Goal: Task Accomplishment & Management: Manage account settings

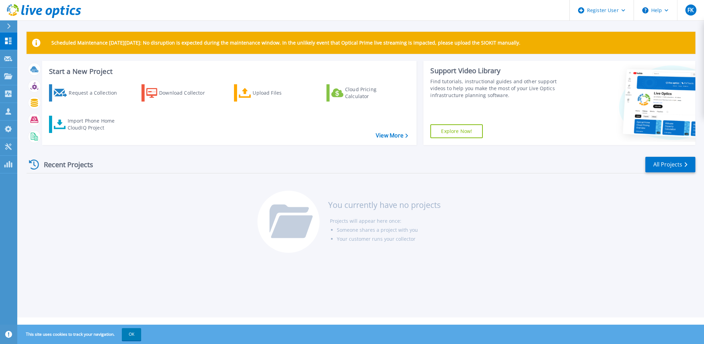
click at [87, 169] on div "Recent Projects" at bounding box center [65, 164] width 76 height 17
click at [8, 76] on icon at bounding box center [8, 76] width 8 height 6
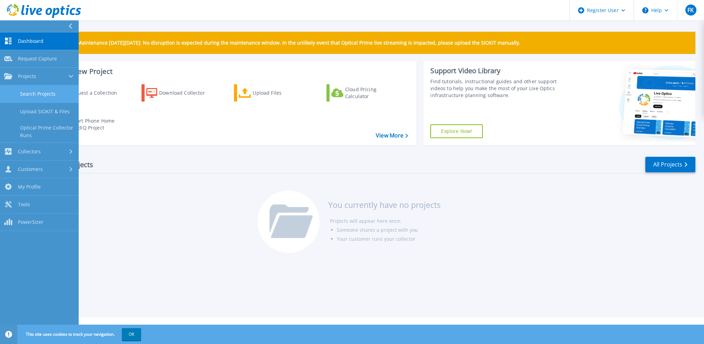
click at [31, 93] on link "Search Projects" at bounding box center [39, 94] width 79 height 18
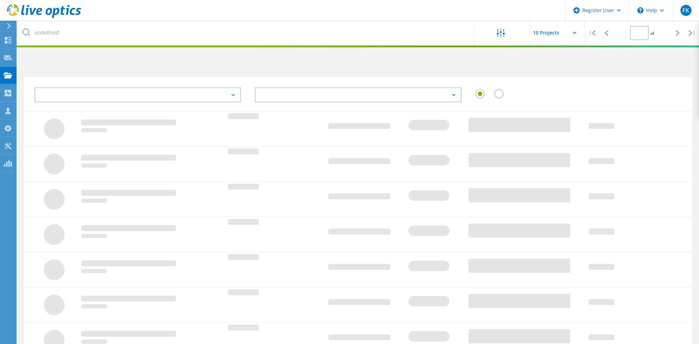
type input "1"
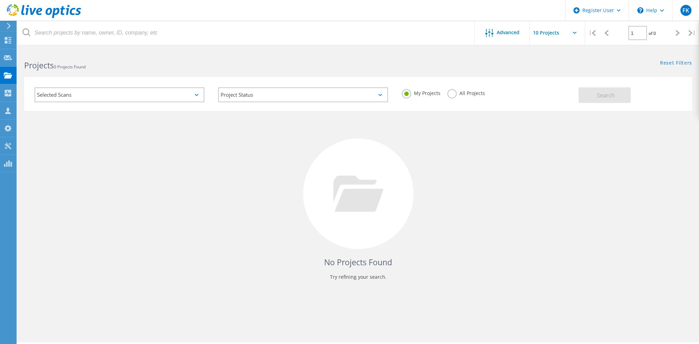
click at [456, 94] on label "All Projects" at bounding box center [466, 92] width 38 height 7
click at [0, 0] on input "All Projects" at bounding box center [0, 0] width 0 height 0
click at [172, 96] on div "Selected Scans" at bounding box center [120, 94] width 170 height 15
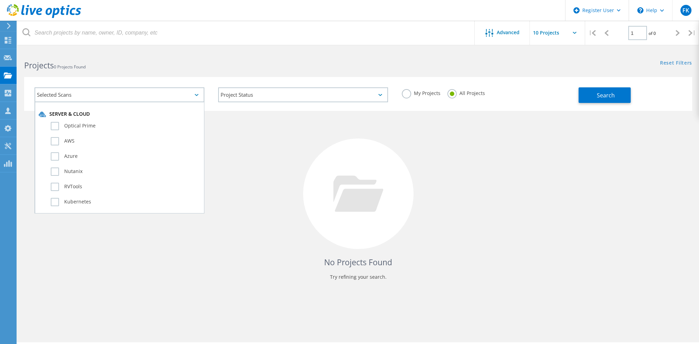
click at [172, 96] on div "Selected Scans" at bounding box center [120, 94] width 170 height 15
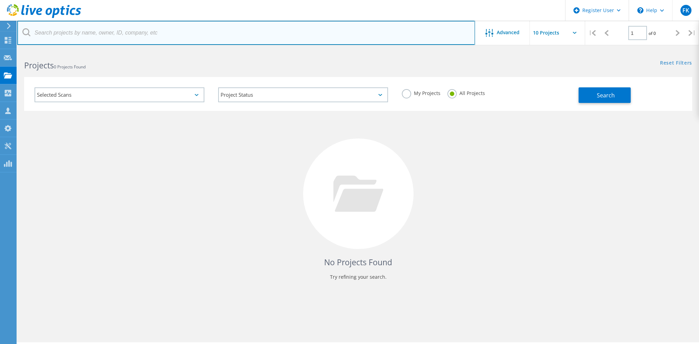
click at [149, 32] on input "text" at bounding box center [246, 33] width 458 height 24
type input "flechard"
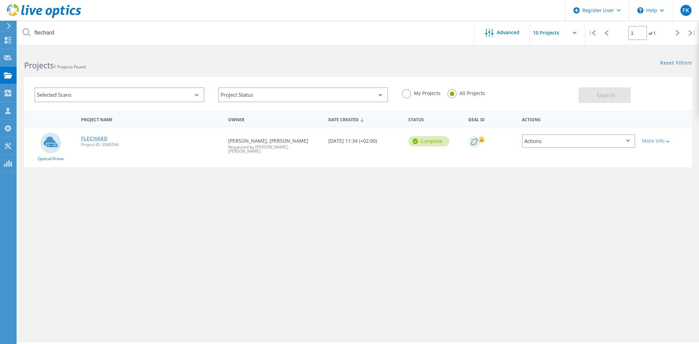
click at [98, 139] on link "FLECHARD" at bounding box center [94, 138] width 27 height 5
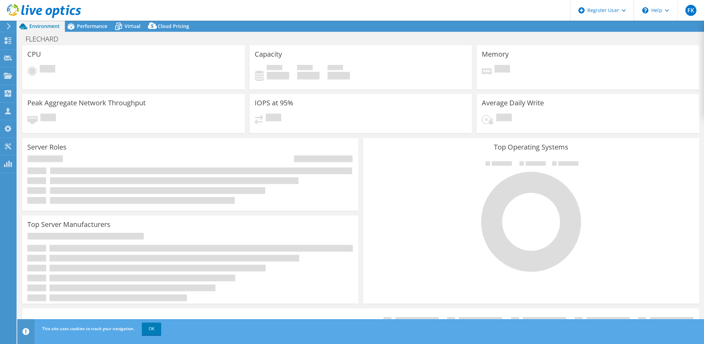
select select "USD"
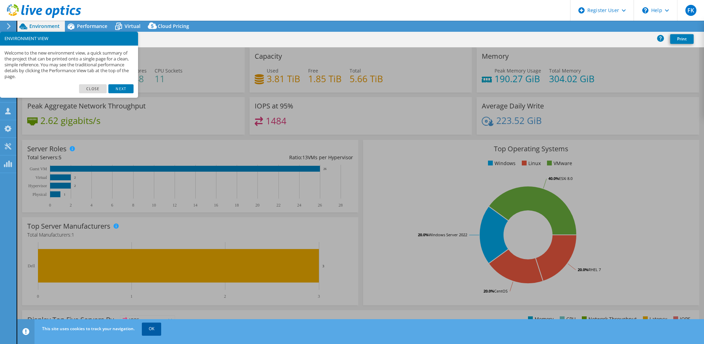
click at [158, 329] on link "OK" at bounding box center [151, 328] width 19 height 12
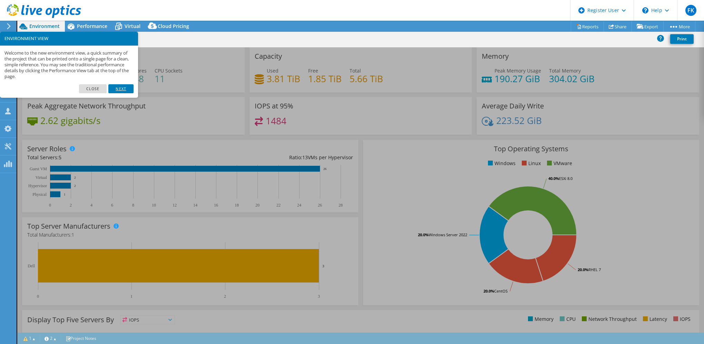
click at [123, 90] on link "Next" at bounding box center [120, 88] width 25 height 9
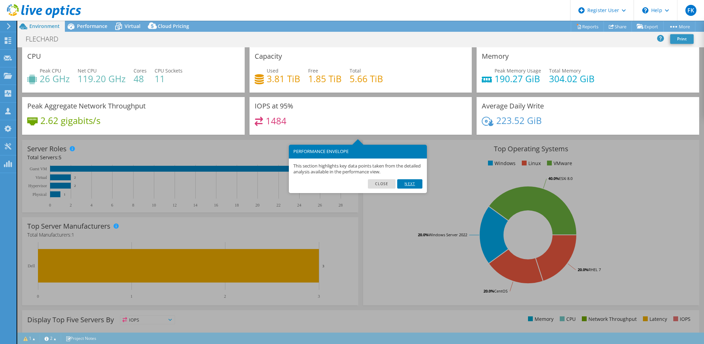
click at [416, 183] on link "Next" at bounding box center [409, 183] width 25 height 9
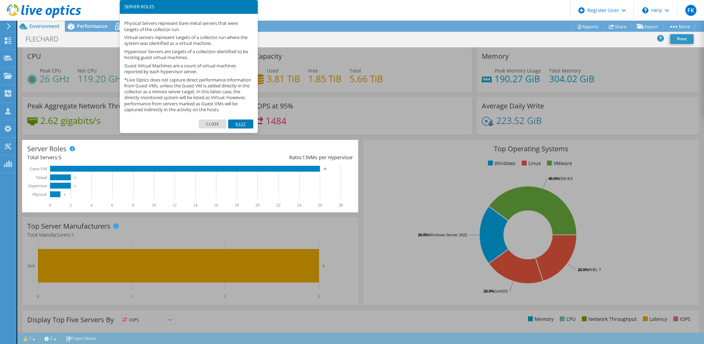
click at [235, 128] on link "Next" at bounding box center [240, 123] width 25 height 9
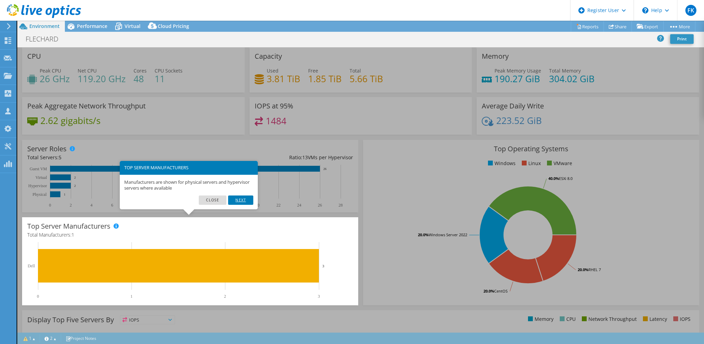
click at [241, 200] on link "Next" at bounding box center [240, 199] width 25 height 9
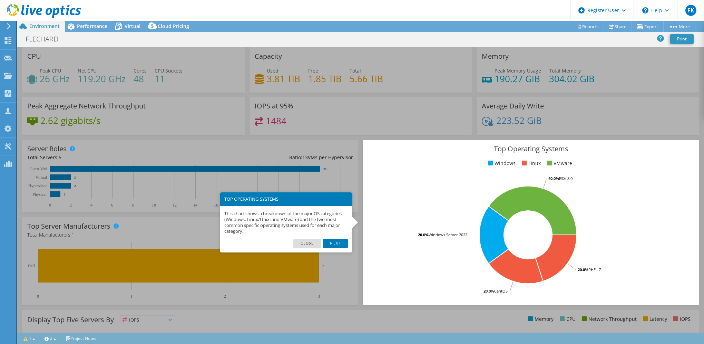
click at [336, 243] on link "Next" at bounding box center [335, 243] width 25 height 9
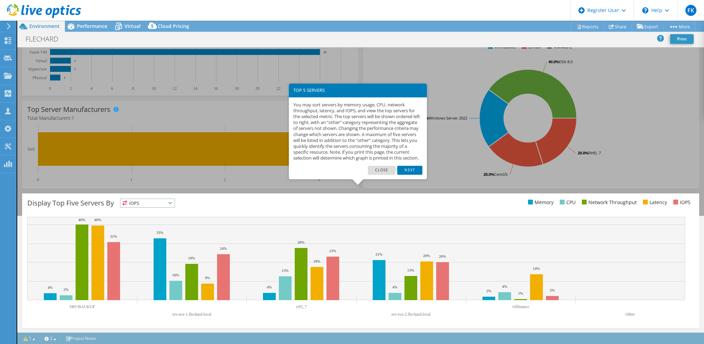
drag, startPoint x: 381, startPoint y: 176, endPoint x: 376, endPoint y: 178, distance: 5.6
click at [381, 175] on link "Close" at bounding box center [382, 170] width 28 height 9
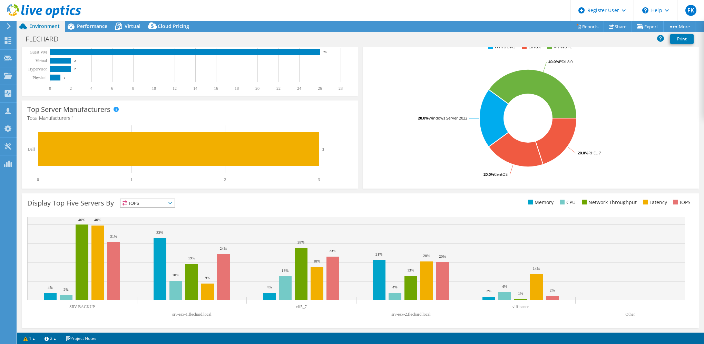
scroll to position [0, 0]
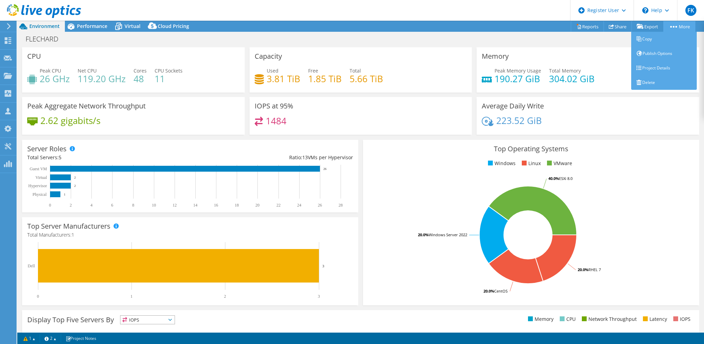
click at [681, 26] on link "More" at bounding box center [680, 26] width 32 height 11
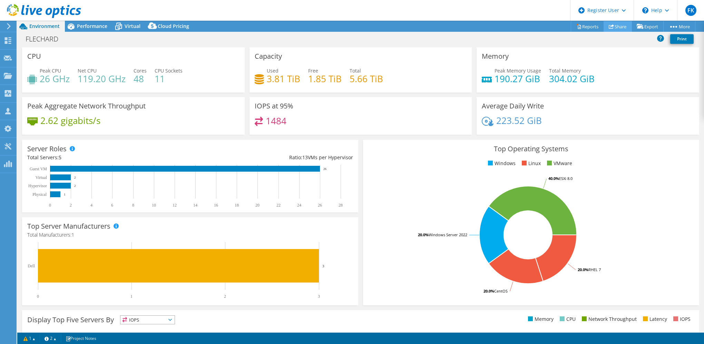
click at [616, 26] on link "Share" at bounding box center [618, 26] width 28 height 11
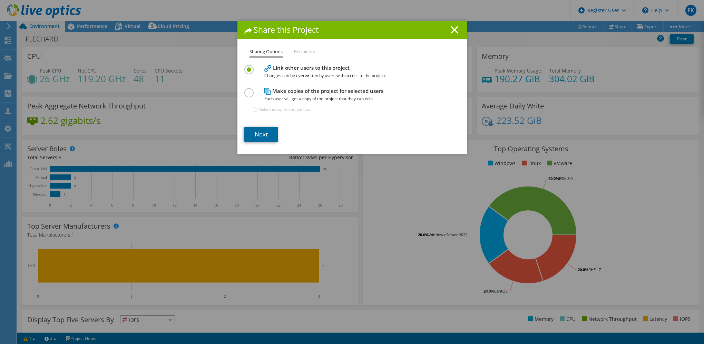
click at [256, 136] on link "Next" at bounding box center [261, 134] width 34 height 15
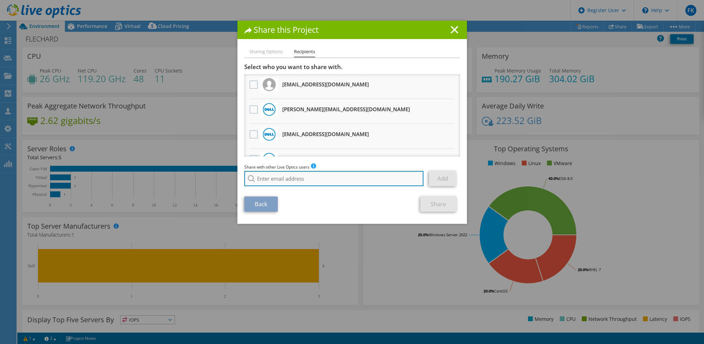
click at [319, 180] on input "search" at bounding box center [334, 178] width 180 height 15
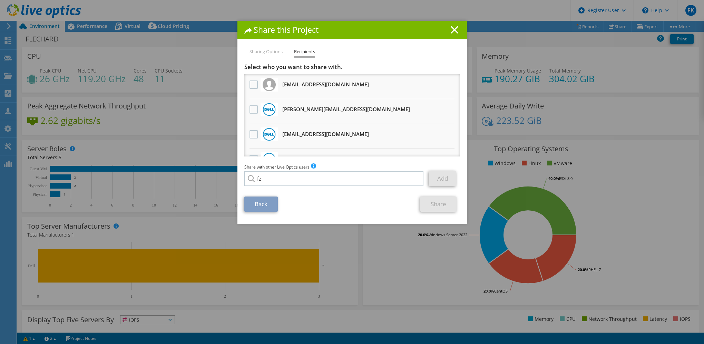
click at [281, 194] on li "[EMAIL_ADDRESS][DOMAIN_NAME]" at bounding box center [298, 191] width 108 height 8
type input "[EMAIL_ADDRESS][DOMAIN_NAME]"
click at [449, 175] on link "Add" at bounding box center [442, 178] width 27 height 15
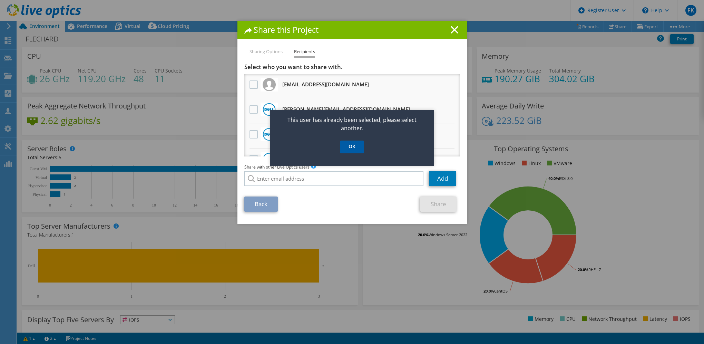
click at [361, 142] on link "OK" at bounding box center [352, 147] width 24 height 13
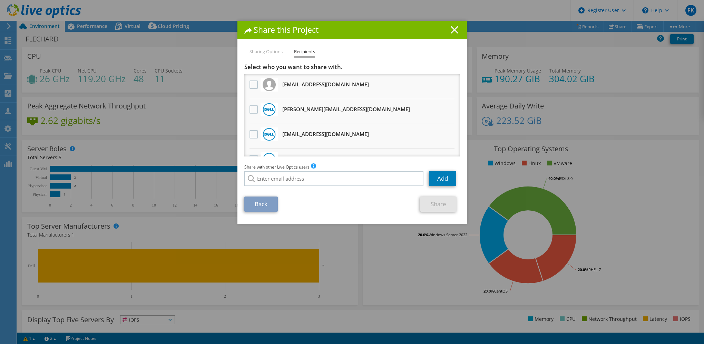
click at [453, 27] on icon at bounding box center [455, 30] width 8 height 8
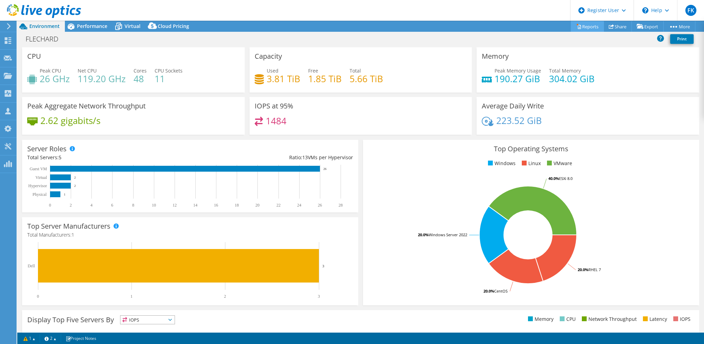
click at [586, 22] on link "Reports" at bounding box center [587, 26] width 33 height 11
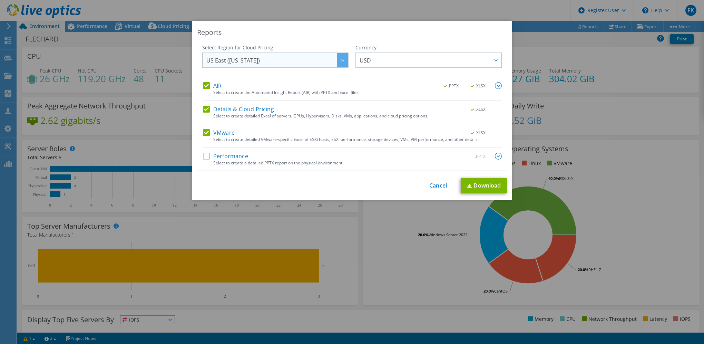
click at [264, 56] on span "US East (Virginia)" at bounding box center [277, 60] width 142 height 14
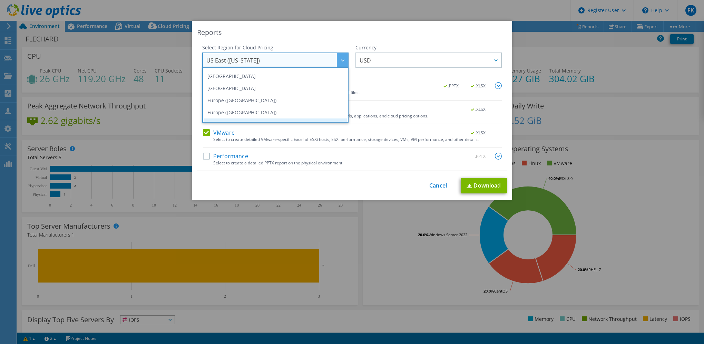
scroll to position [61, 0]
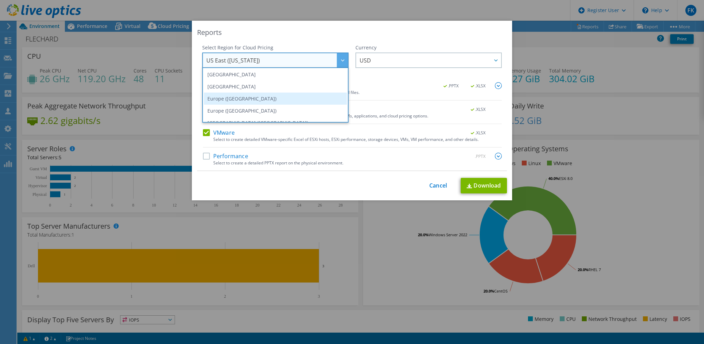
click at [260, 100] on li "Europe (Frankfurt)" at bounding box center [275, 99] width 143 height 12
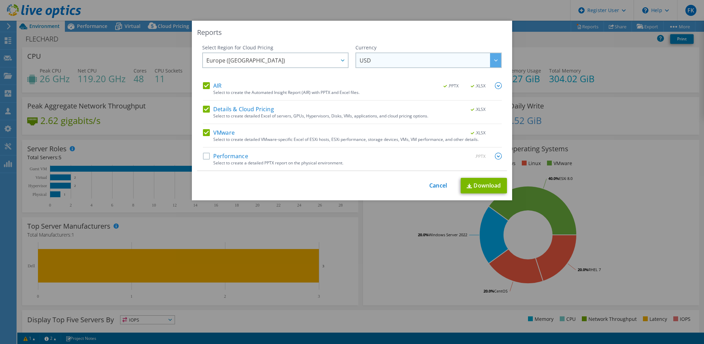
click at [408, 62] on span "USD" at bounding box center [431, 60] width 142 height 14
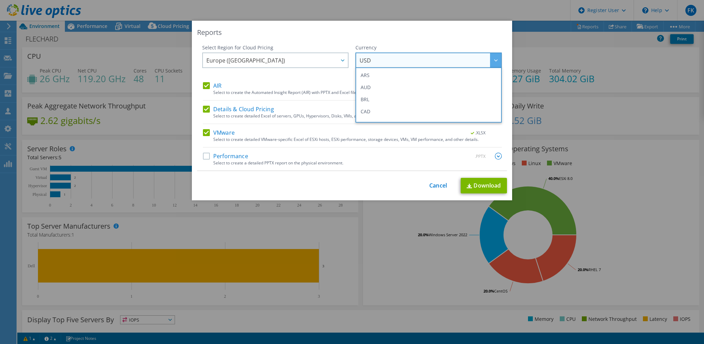
click at [200, 109] on div "Select Region for Cloud Pricing Asia Pacific (Hong Kong) Asia Pacific (Mumbai) …" at bounding box center [352, 107] width 310 height 127
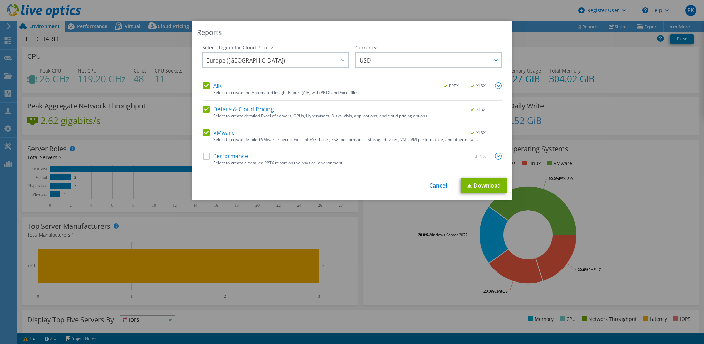
click at [203, 107] on label "Details & Cloud Pricing" at bounding box center [238, 109] width 71 height 7
click at [0, 0] on input "Details & Cloud Pricing" at bounding box center [0, 0] width 0 height 0
click at [204, 132] on label "VMware" at bounding box center [219, 132] width 32 height 7
click at [0, 0] on input "VMware" at bounding box center [0, 0] width 0 height 0
click at [481, 182] on link "Download" at bounding box center [484, 186] width 46 height 16
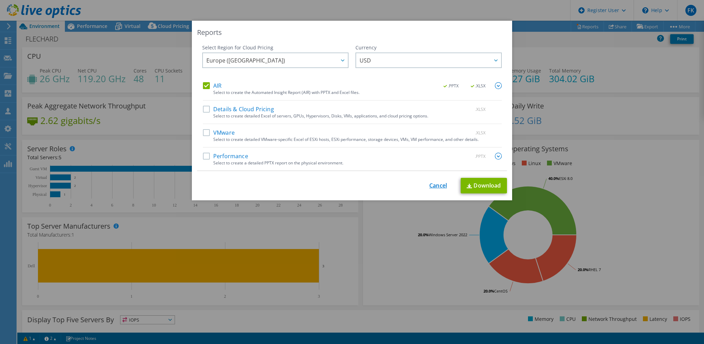
click at [435, 185] on link "Cancel" at bounding box center [439, 185] width 18 height 7
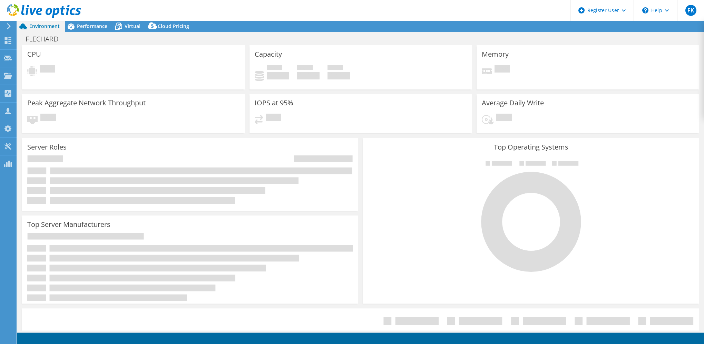
select select "USD"
select select "EUFrankfurt"
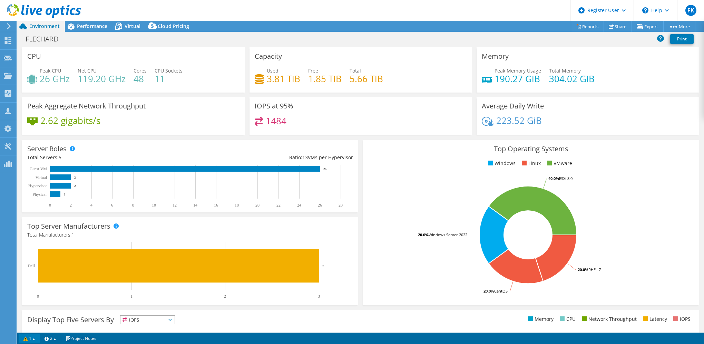
click at [29, 339] on link "1" at bounding box center [29, 338] width 21 height 9
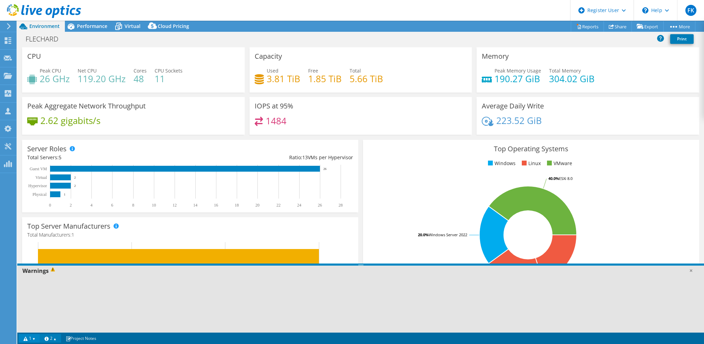
click at [56, 338] on link "2" at bounding box center [50, 338] width 21 height 9
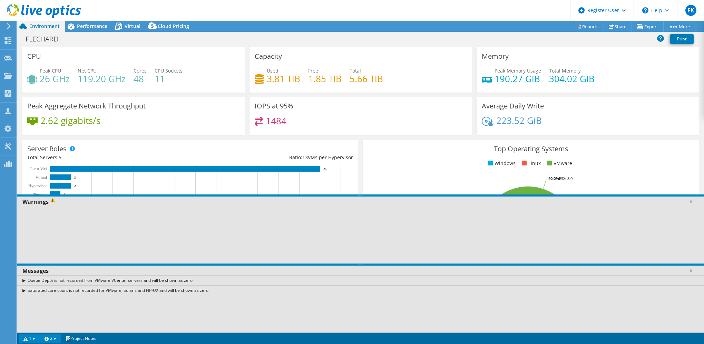
click at [56, 338] on link "2" at bounding box center [50, 338] width 21 height 9
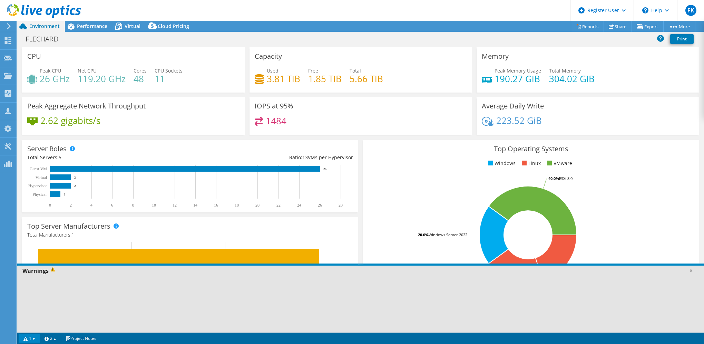
click at [33, 340] on link "1" at bounding box center [29, 338] width 21 height 9
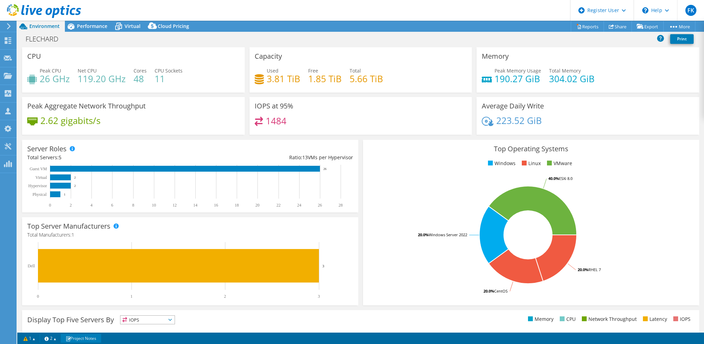
click at [95, 338] on link "Project Notes" at bounding box center [81, 338] width 40 height 9
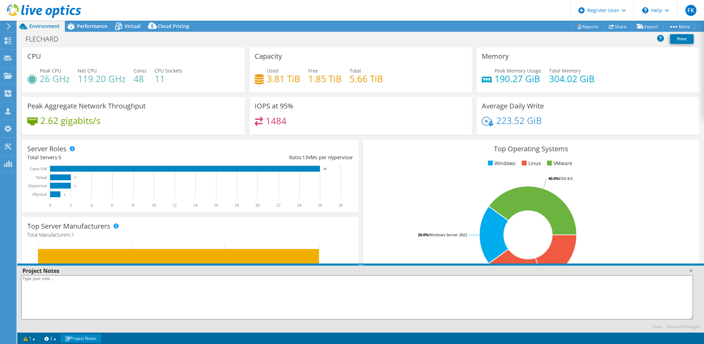
click at [95, 338] on link "Project Notes" at bounding box center [81, 338] width 40 height 9
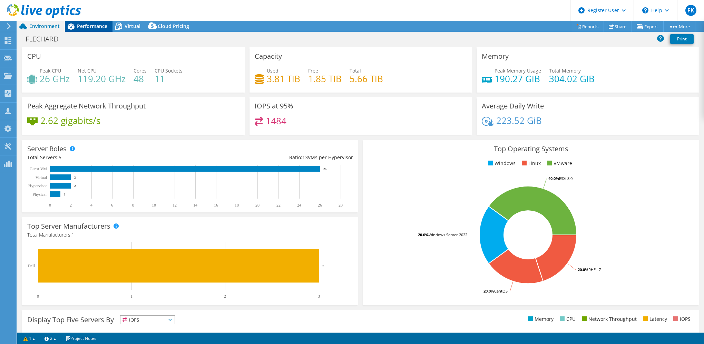
click at [92, 24] on span "Performance" at bounding box center [92, 26] width 30 height 7
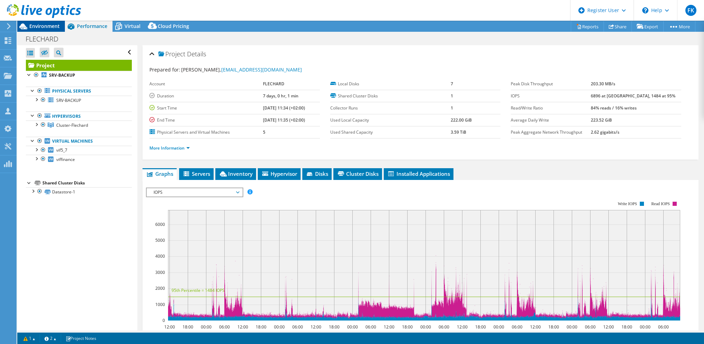
click at [40, 28] on span "Environment" at bounding box center [44, 26] width 30 height 7
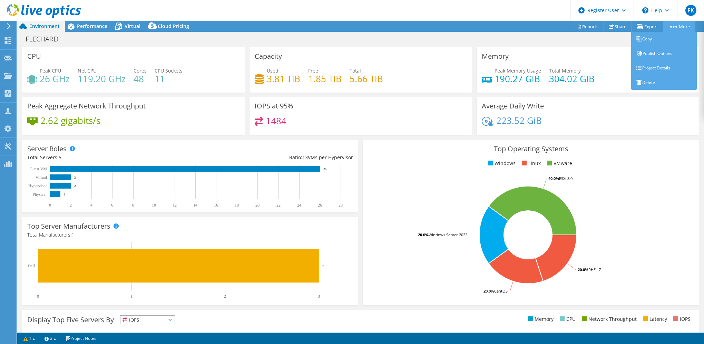
click at [678, 27] on link "More" at bounding box center [680, 26] width 32 height 11
click at [667, 66] on link "Project Details" at bounding box center [665, 68] width 66 height 15
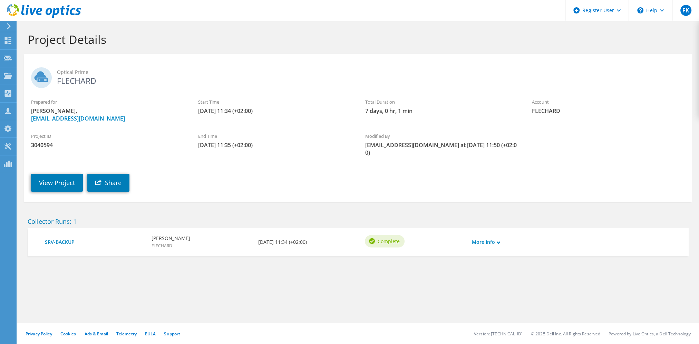
drag, startPoint x: 57, startPoint y: 145, endPoint x: 41, endPoint y: 145, distance: 15.5
click at [57, 145] on span "3040594" at bounding box center [107, 145] width 153 height 8
click at [39, 145] on span "3040594" at bounding box center [107, 145] width 153 height 8
copy span "3040594"
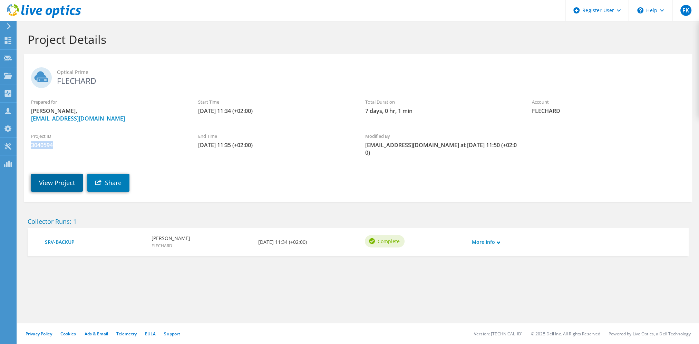
click at [59, 174] on link "View Project" at bounding box center [57, 183] width 52 height 18
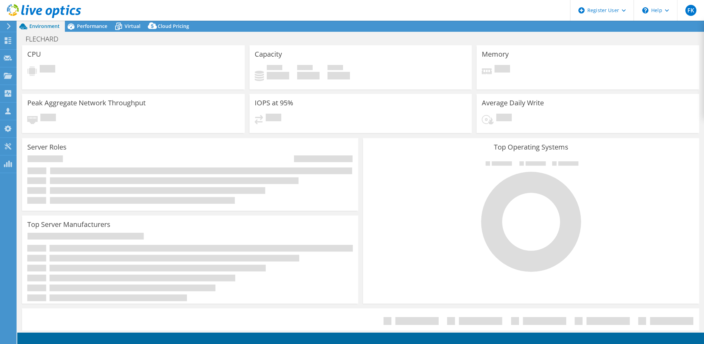
select select "EUFrankfurt"
select select "USD"
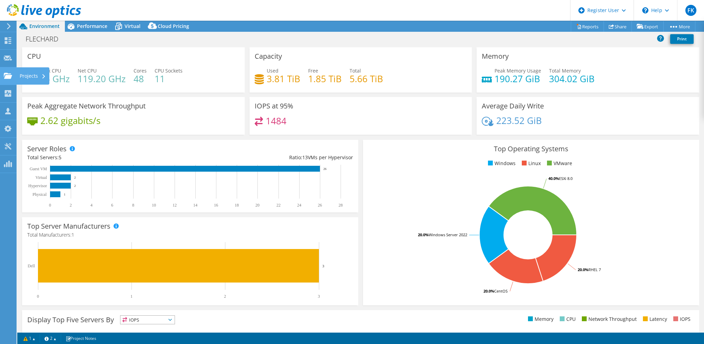
click at [4, 76] on icon at bounding box center [8, 76] width 8 height 7
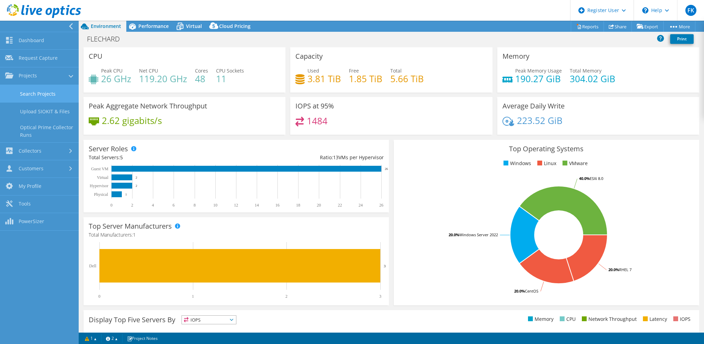
click at [37, 92] on link "Search Projects" at bounding box center [39, 94] width 79 height 18
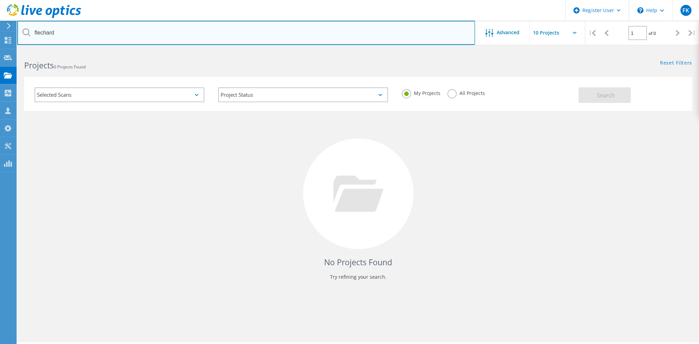
click at [130, 33] on input "flechard" at bounding box center [246, 33] width 458 height 24
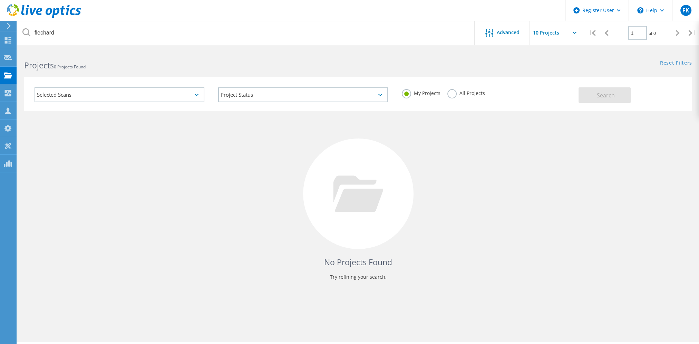
drag, startPoint x: 454, startPoint y: 94, endPoint x: 498, endPoint y: 92, distance: 44.6
click at [454, 95] on label "All Projects" at bounding box center [466, 92] width 38 height 7
click at [0, 0] on input "All Projects" at bounding box center [0, 0] width 0 height 0
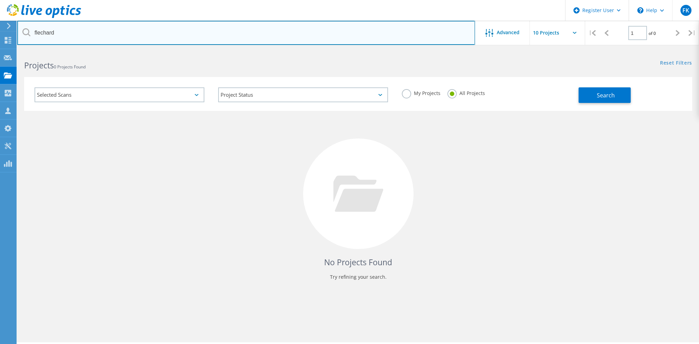
click at [422, 25] on input "flechard" at bounding box center [246, 33] width 458 height 24
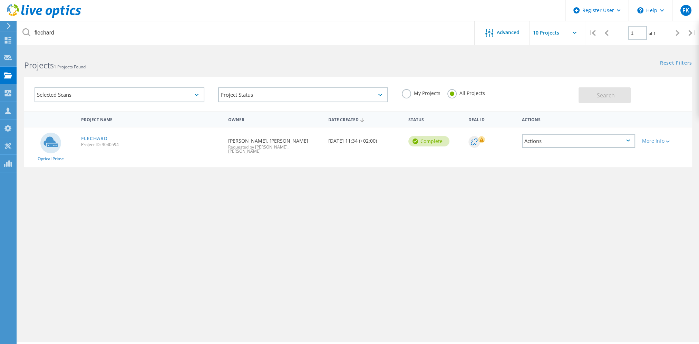
click at [477, 143] on icon at bounding box center [474, 141] width 7 height 7
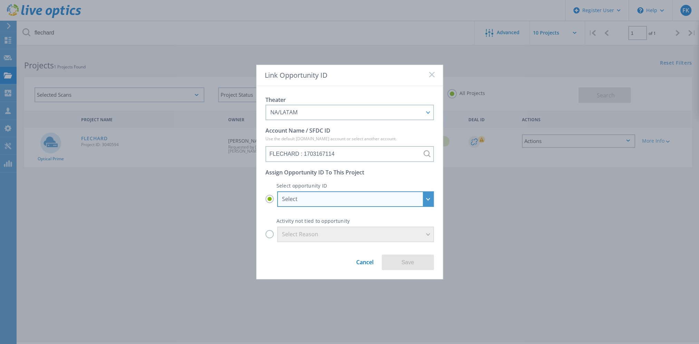
click at [339, 201] on div "Select" at bounding box center [351, 199] width 139 height 8
click at [0, 0] on input "Select Select FLECHARD - CSP- flechard - M365 : 24982556 FLECHARD - FLECHARD_CH…" at bounding box center [0, 0] width 0 height 0
click at [355, 200] on div "Select" at bounding box center [351, 199] width 139 height 8
click at [0, 0] on input "Select Select FLECHARD - CSP- flechard - M365 : 24982556 FLECHARD - FLECHARD_CH…" at bounding box center [0, 0] width 0 height 0
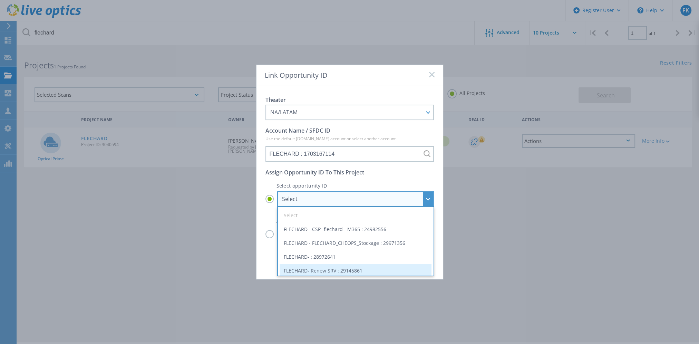
click at [352, 270] on li "FLECHARD- Renew SRV : 29145861" at bounding box center [356, 271] width 152 height 14
click at [0, 0] on input "Select Select FLECHARD - CSP- flechard - M365 : 24982556 FLECHARD - FLECHARD_CH…" at bounding box center [0, 0] width 0 height 0
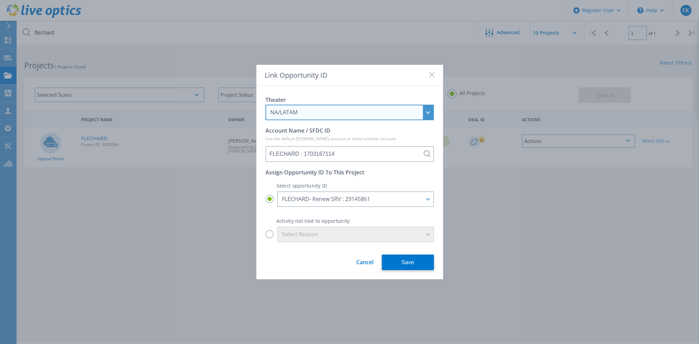
click at [318, 110] on div "NA/LATAM" at bounding box center [345, 112] width 151 height 8
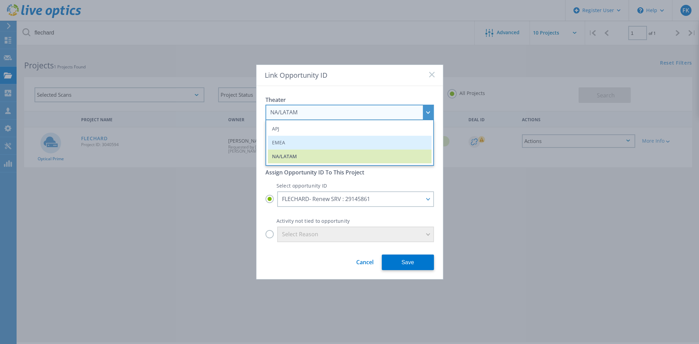
click at [282, 141] on li "EMEA" at bounding box center [350, 143] width 164 height 14
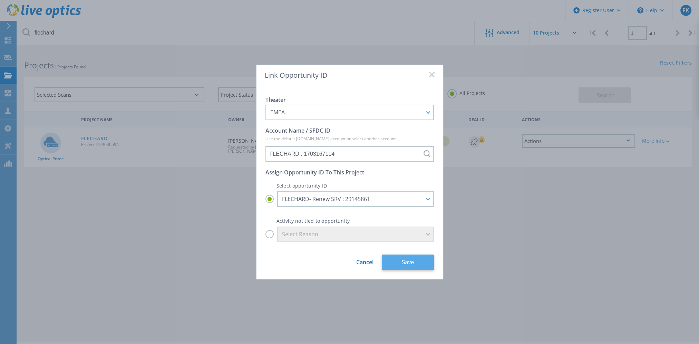
click at [416, 265] on button "Save" at bounding box center [408, 262] width 52 height 16
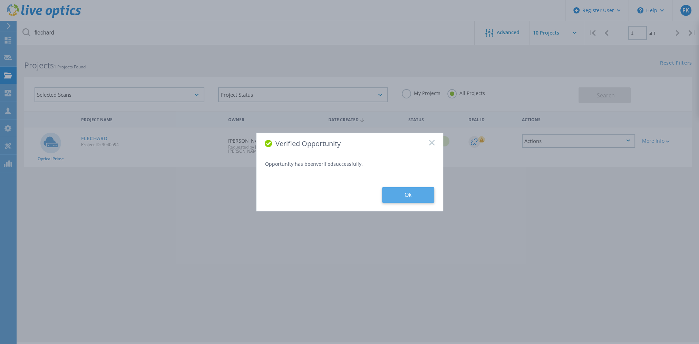
click at [424, 197] on button "Ok" at bounding box center [408, 195] width 52 height 16
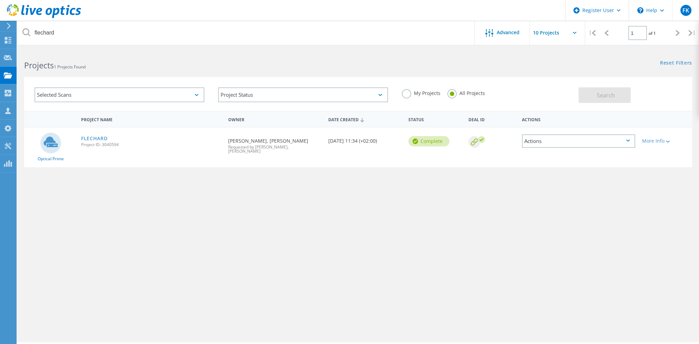
click at [613, 141] on div "Actions" at bounding box center [578, 140] width 113 height 13
click at [591, 187] on div "Project Name Owner Date Created Status Deal Id Actions Optical Prime FLECHARD P…" at bounding box center [358, 201] width 668 height 180
click at [661, 141] on div "More Info" at bounding box center [665, 140] width 47 height 5
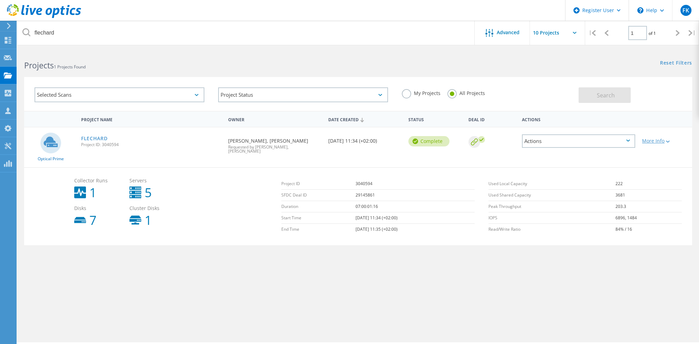
click at [661, 141] on div "More Info" at bounding box center [665, 140] width 47 height 5
